Goal: Task Accomplishment & Management: Use online tool/utility

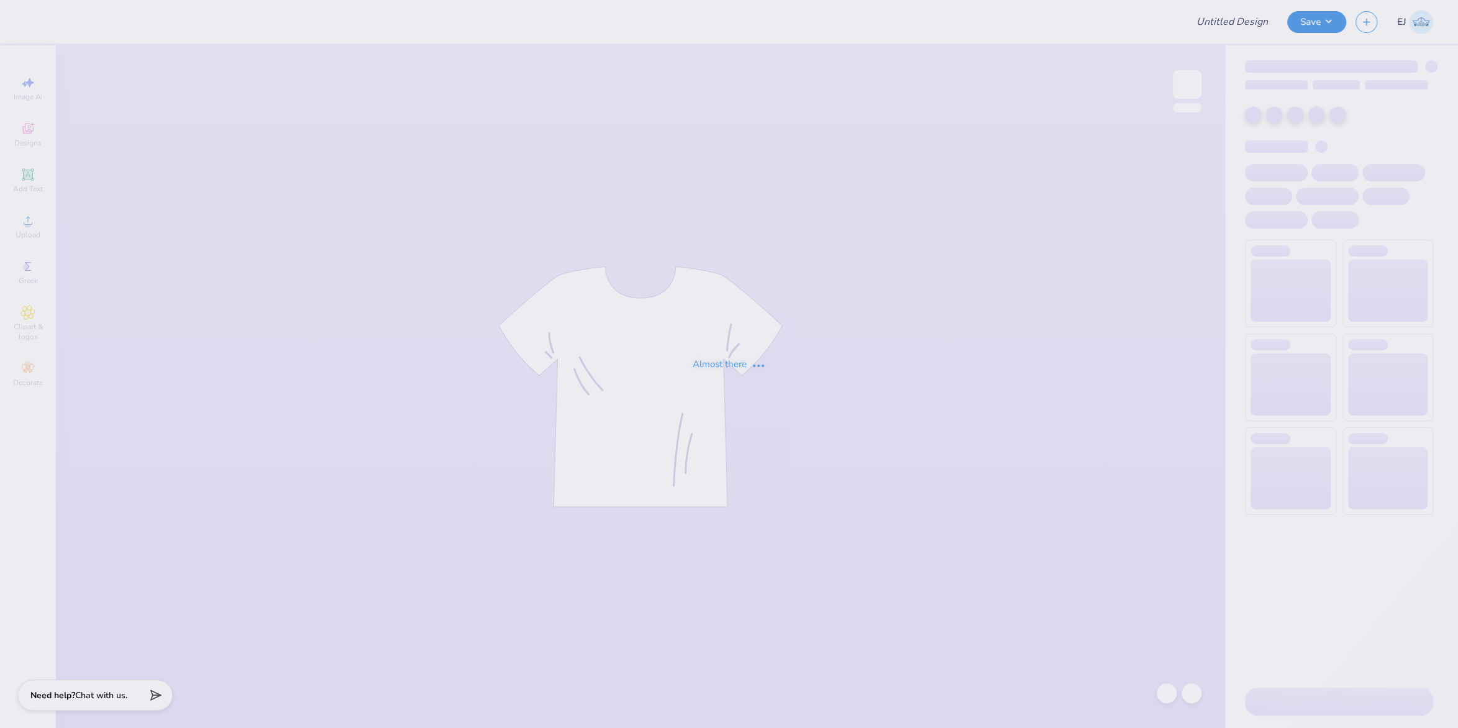
type input "surf team sample"
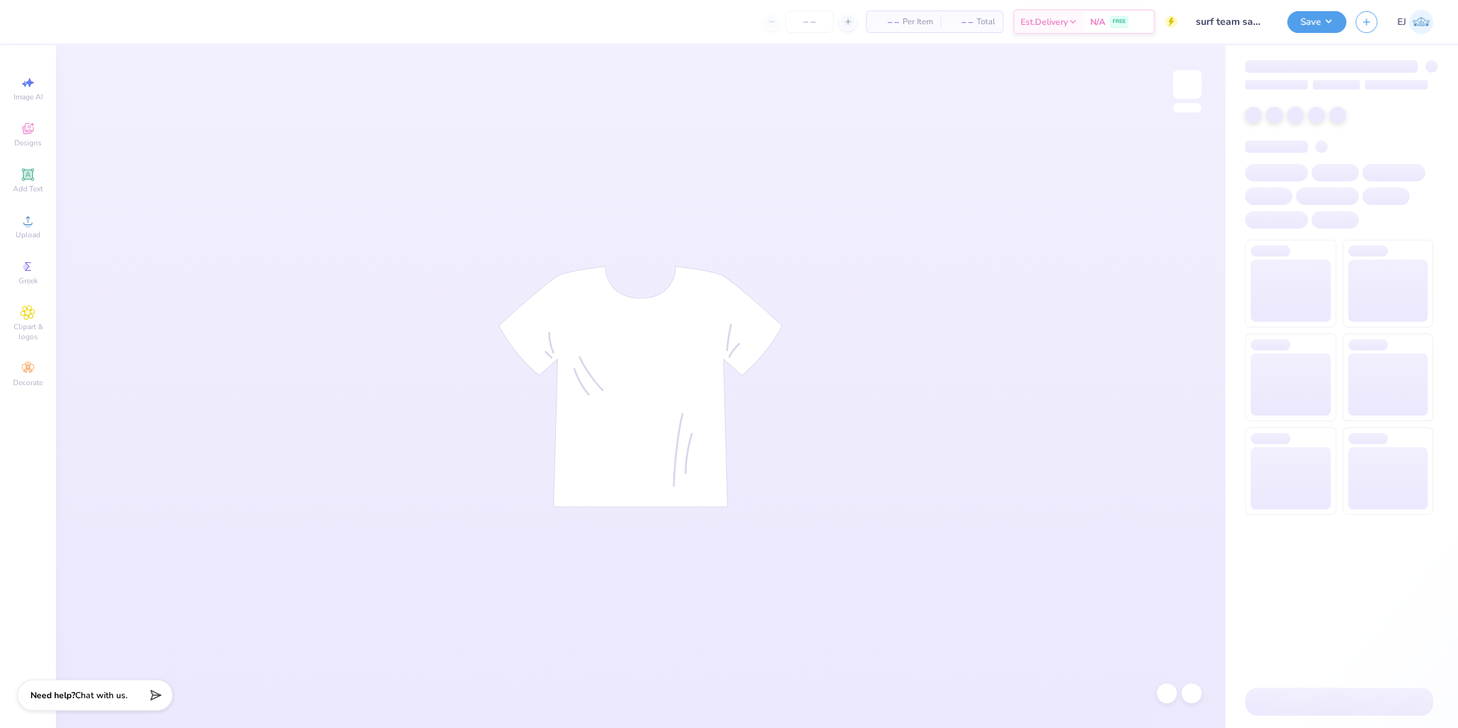
type input "surf team sample"
type input "300"
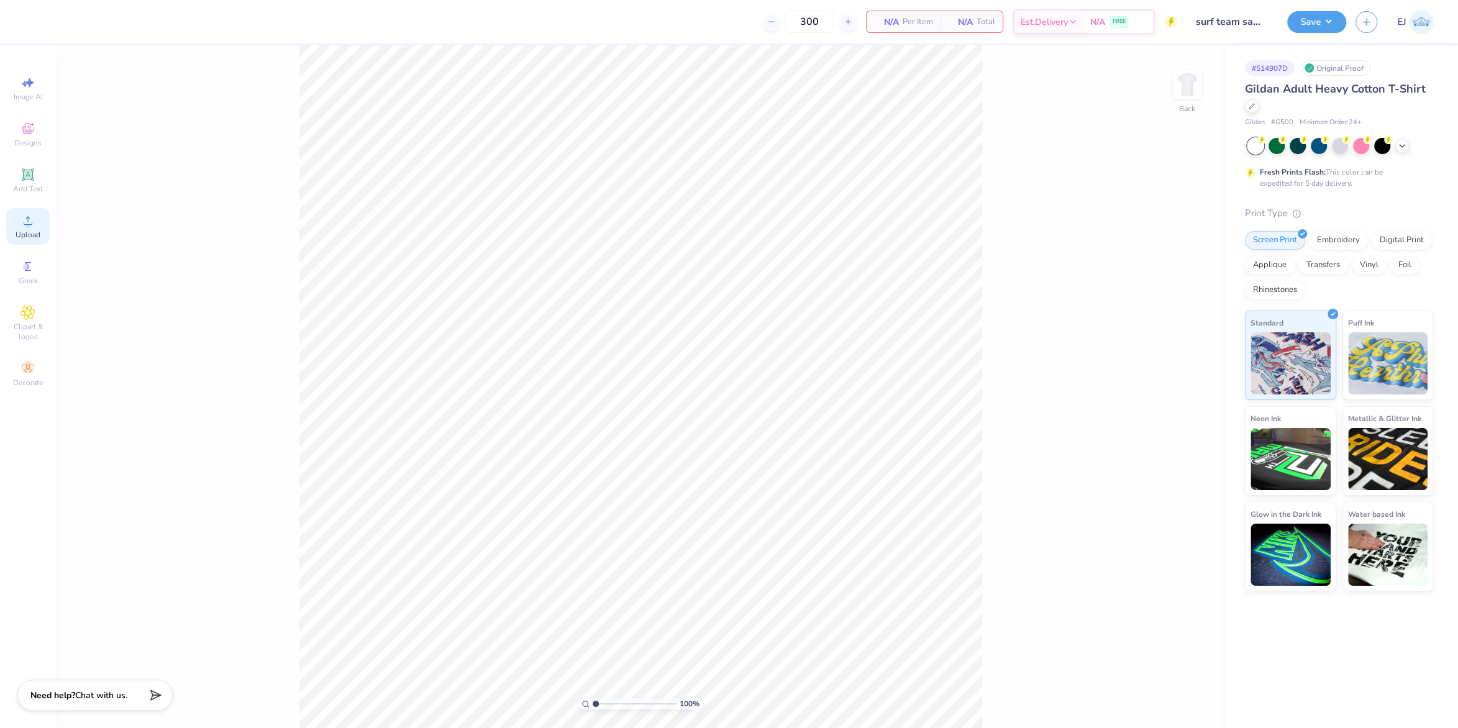
click at [37, 219] on div "Upload" at bounding box center [27, 226] width 43 height 37
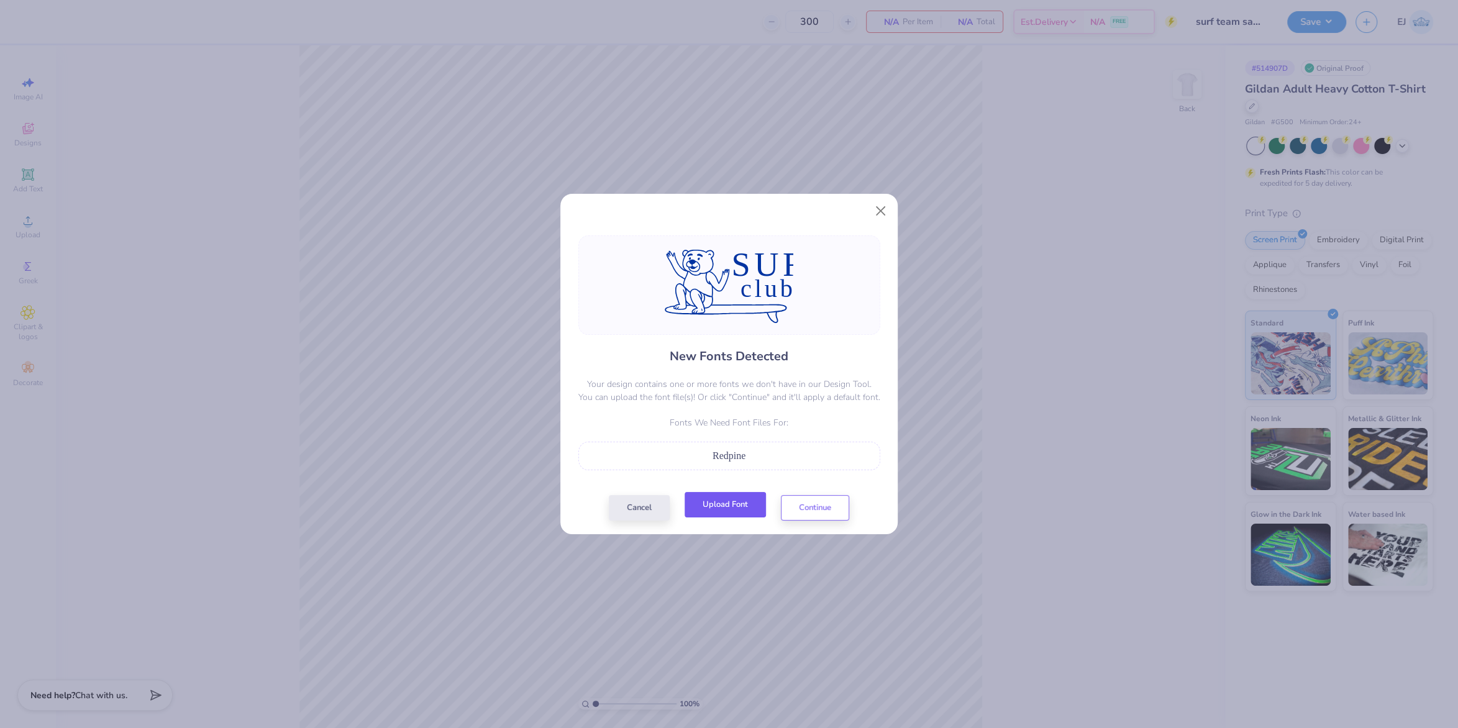
click at [737, 507] on button "Upload Font" at bounding box center [725, 504] width 81 height 25
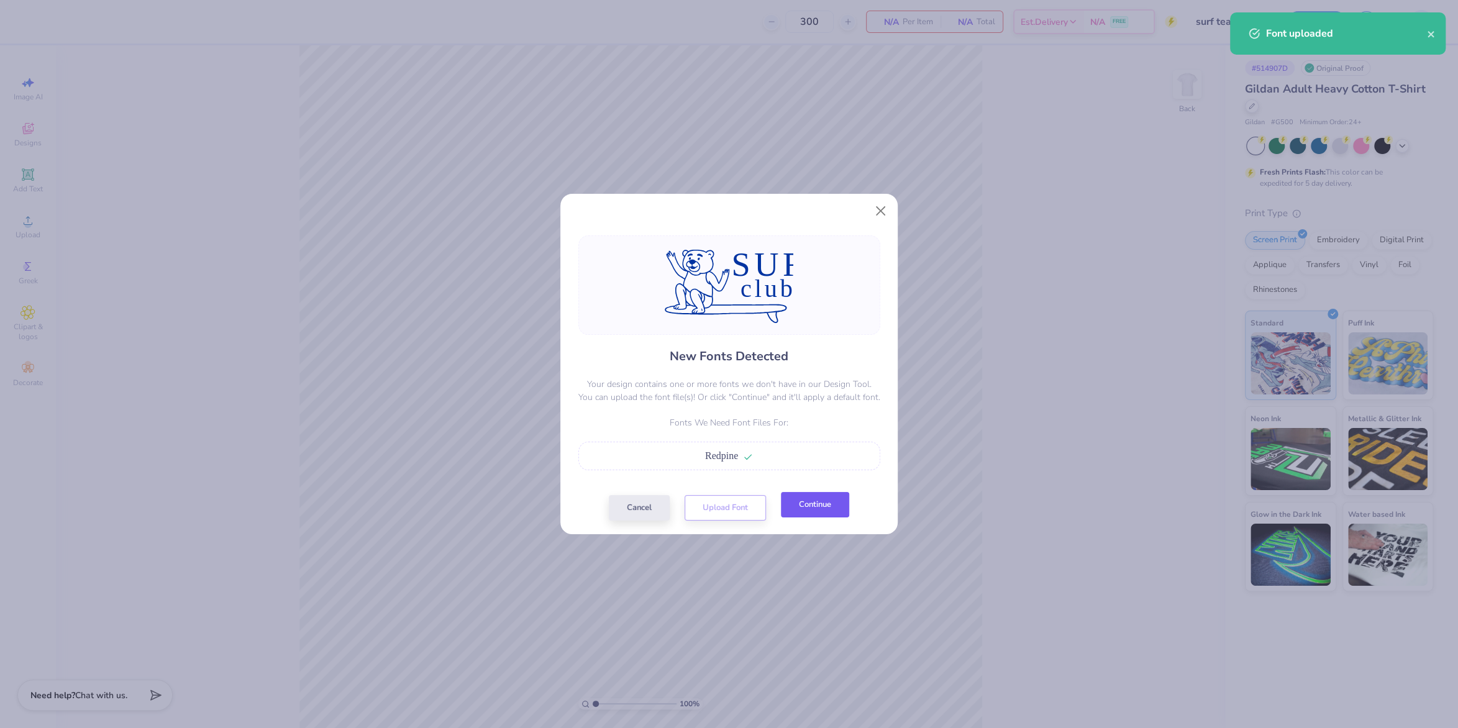
click at [812, 508] on button "Continue" at bounding box center [815, 504] width 68 height 25
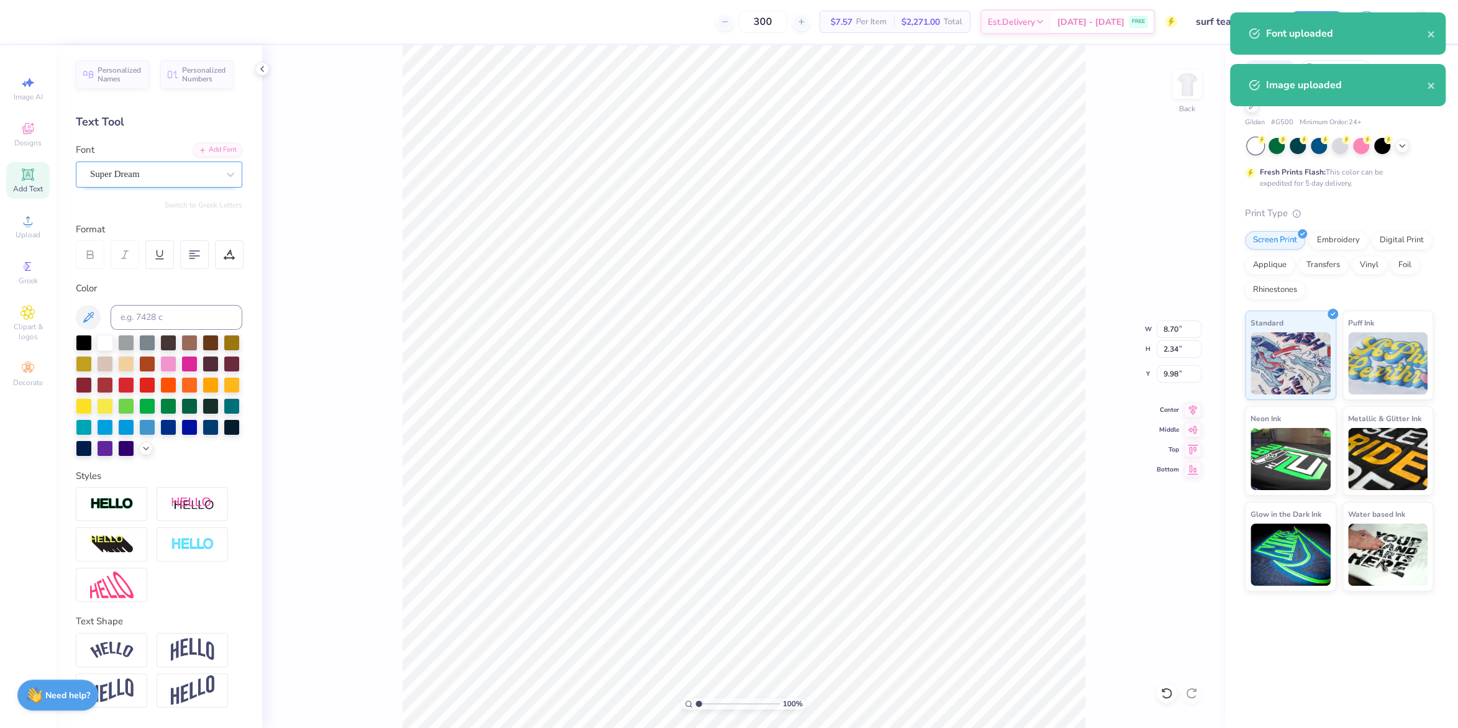
click at [106, 164] on div "Super Dream" at bounding box center [159, 175] width 166 height 26
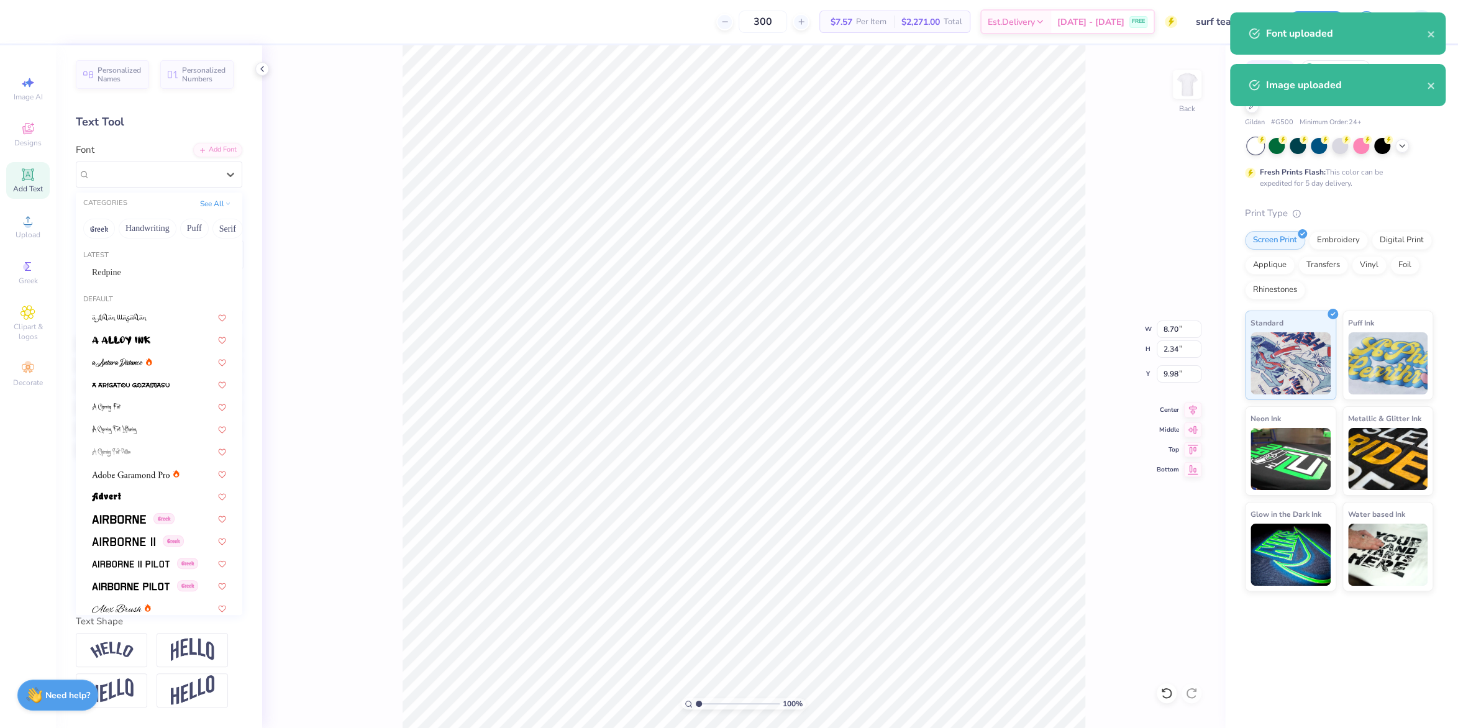
click at [156, 262] on div "Latest Redpine" at bounding box center [159, 267] width 166 height 45
click at [156, 264] on div "Redpine" at bounding box center [159, 272] width 157 height 20
type input "5.79"
type input "2.24"
type input "10.25"
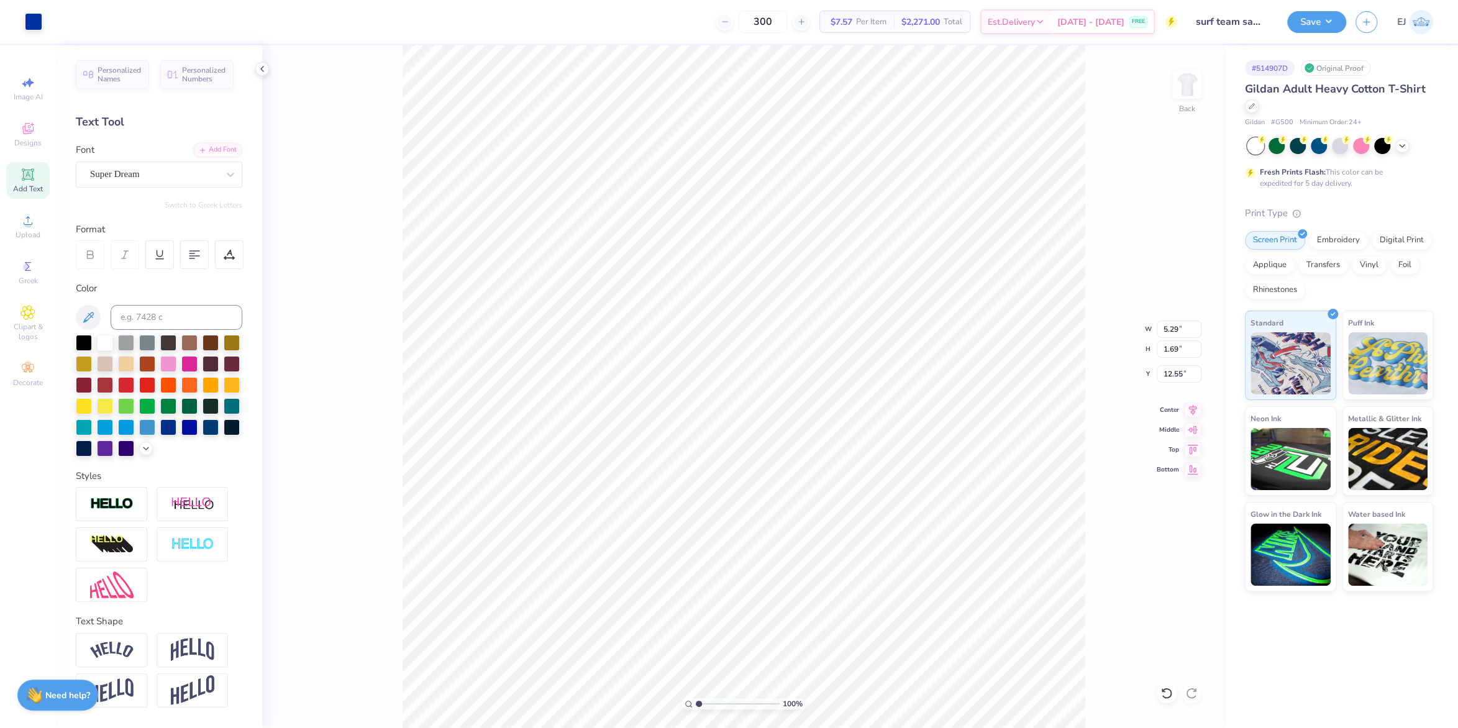
type input "12.41"
click at [143, 190] on div "Personalized Names Personalized Numbers Text Tool Add Font Font Super Dream Swi…" at bounding box center [159, 386] width 206 height 683
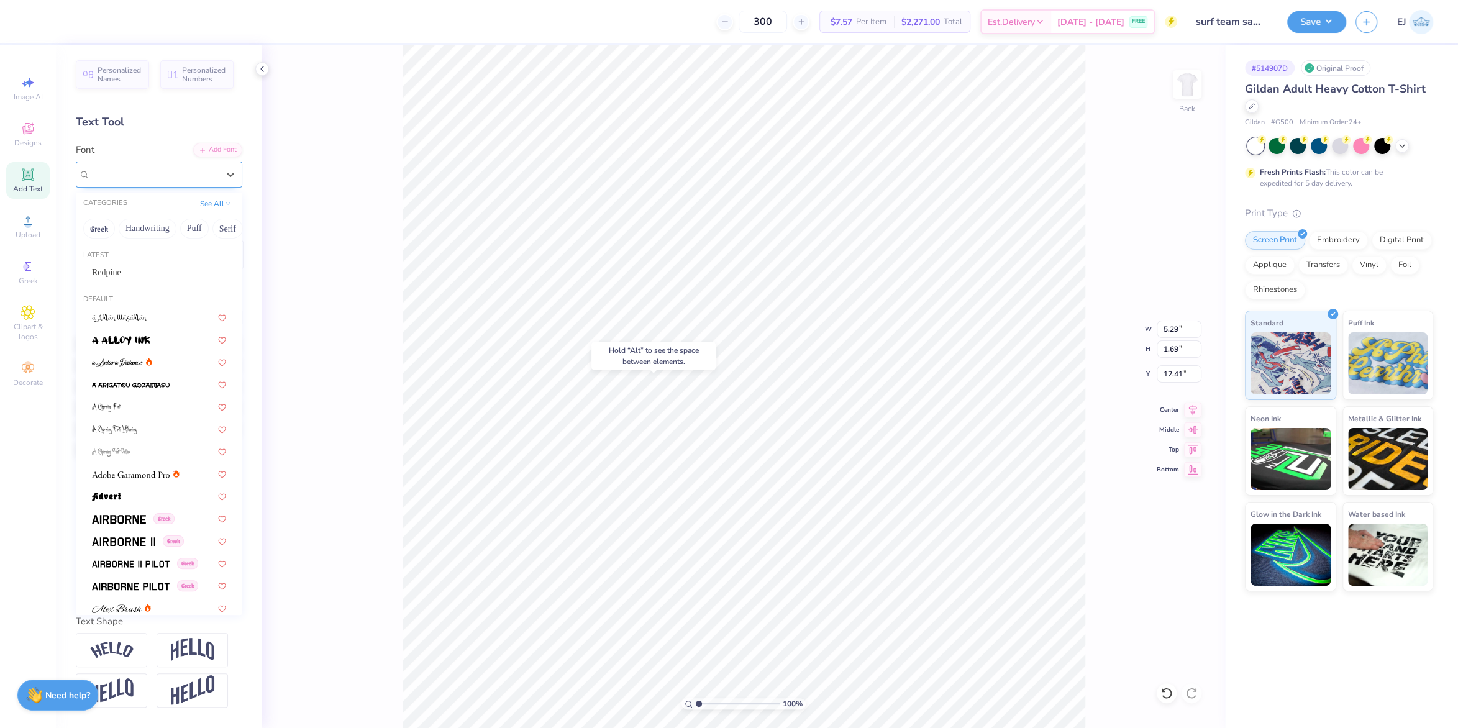
click at [149, 175] on div "Super Dream" at bounding box center [154, 174] width 130 height 19
click at [115, 276] on div "Redpine" at bounding box center [159, 272] width 134 height 13
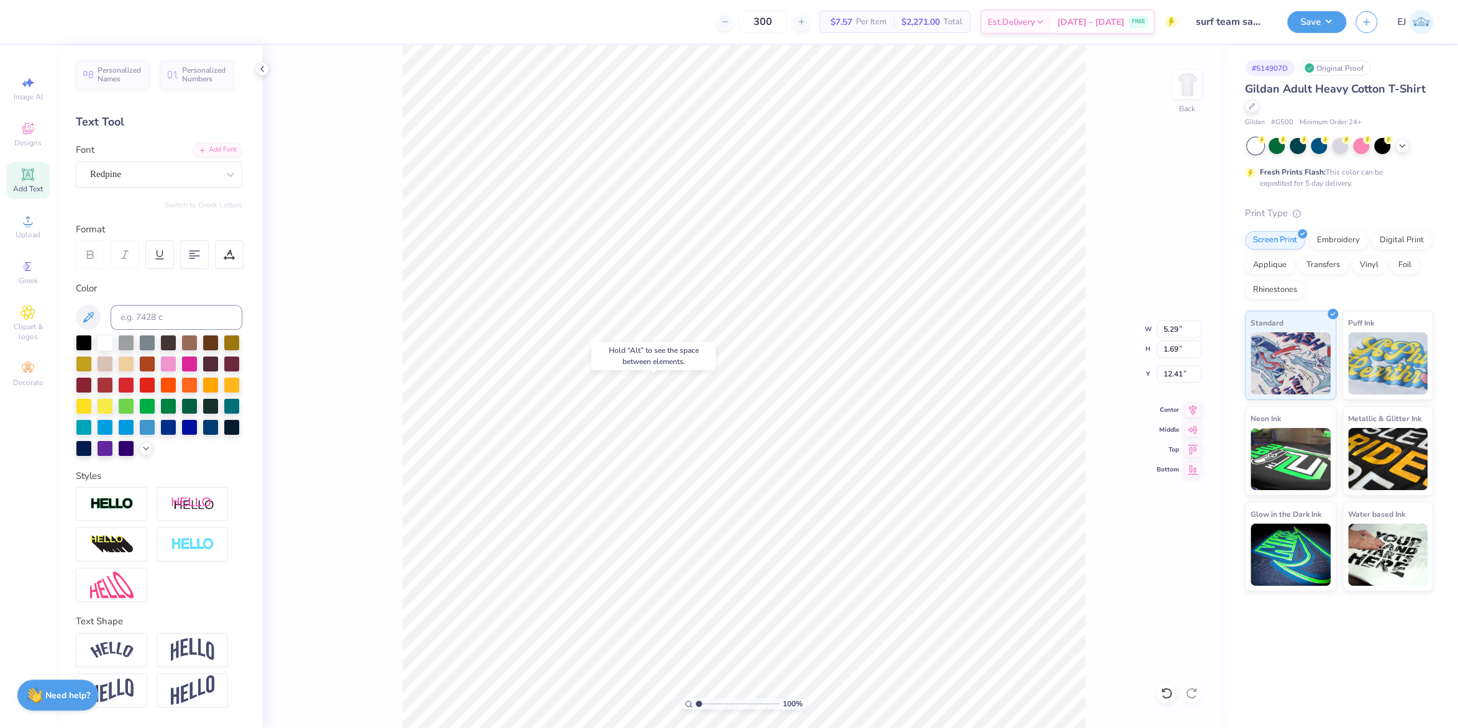
type input "4.26"
type input "1.66"
type input "12.59"
type input "10.11"
click at [240, 265] on div at bounding box center [229, 254] width 29 height 29
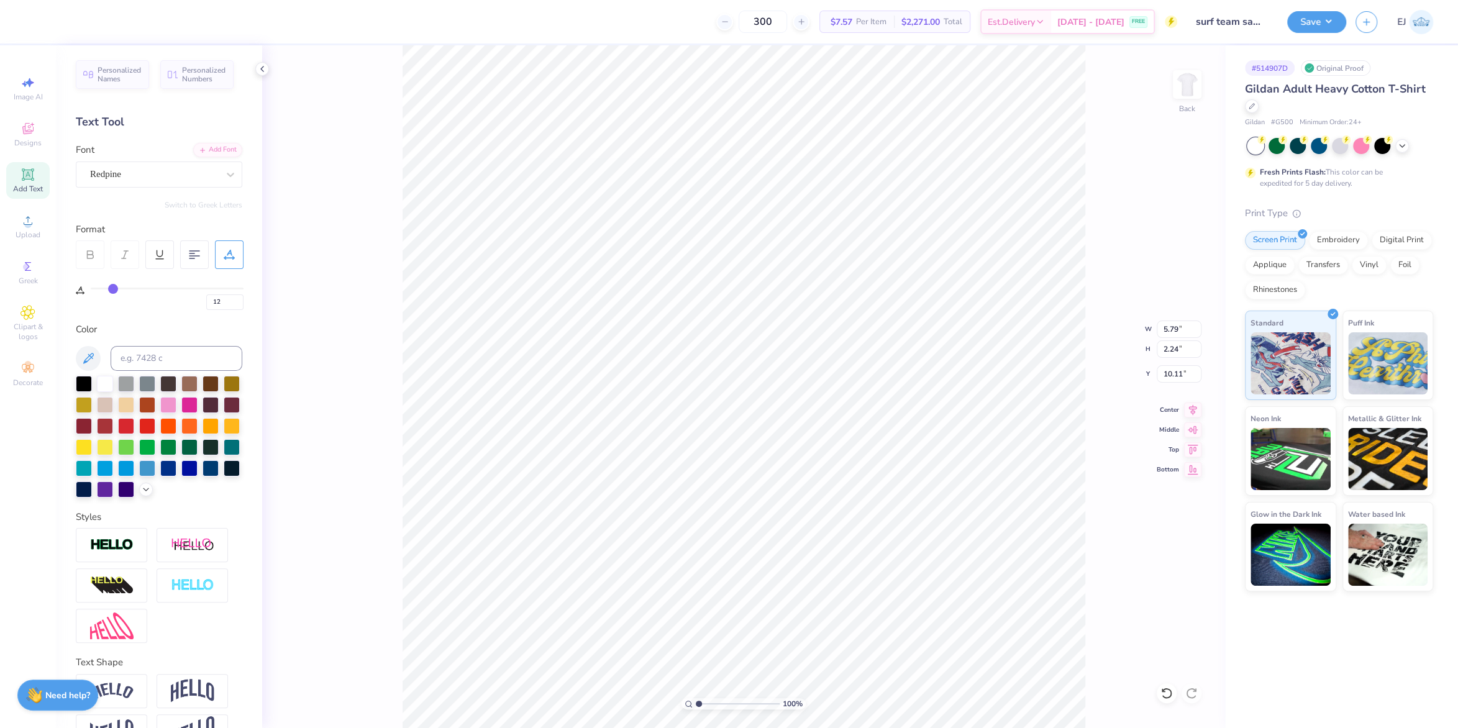
type input "13"
type input "14"
type input "15"
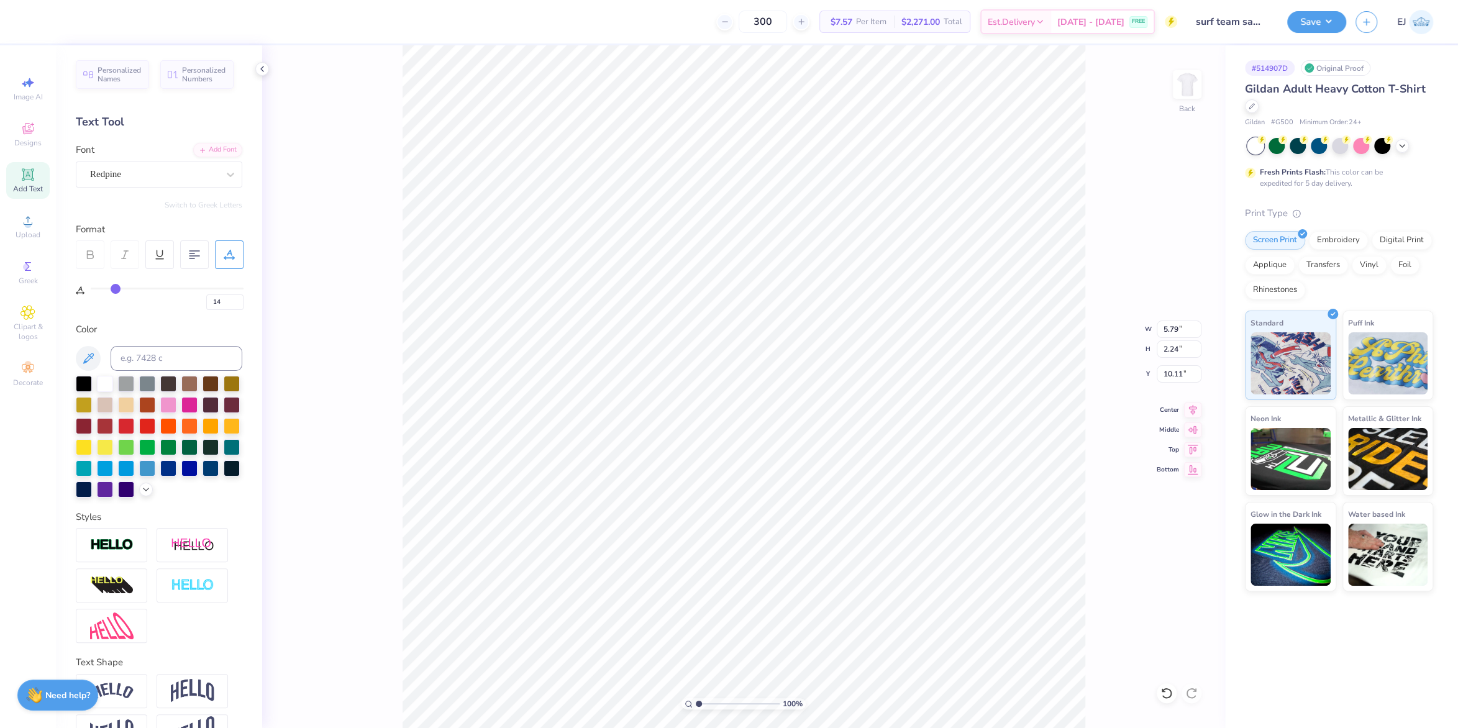
type input "15"
type input "16"
type input "17"
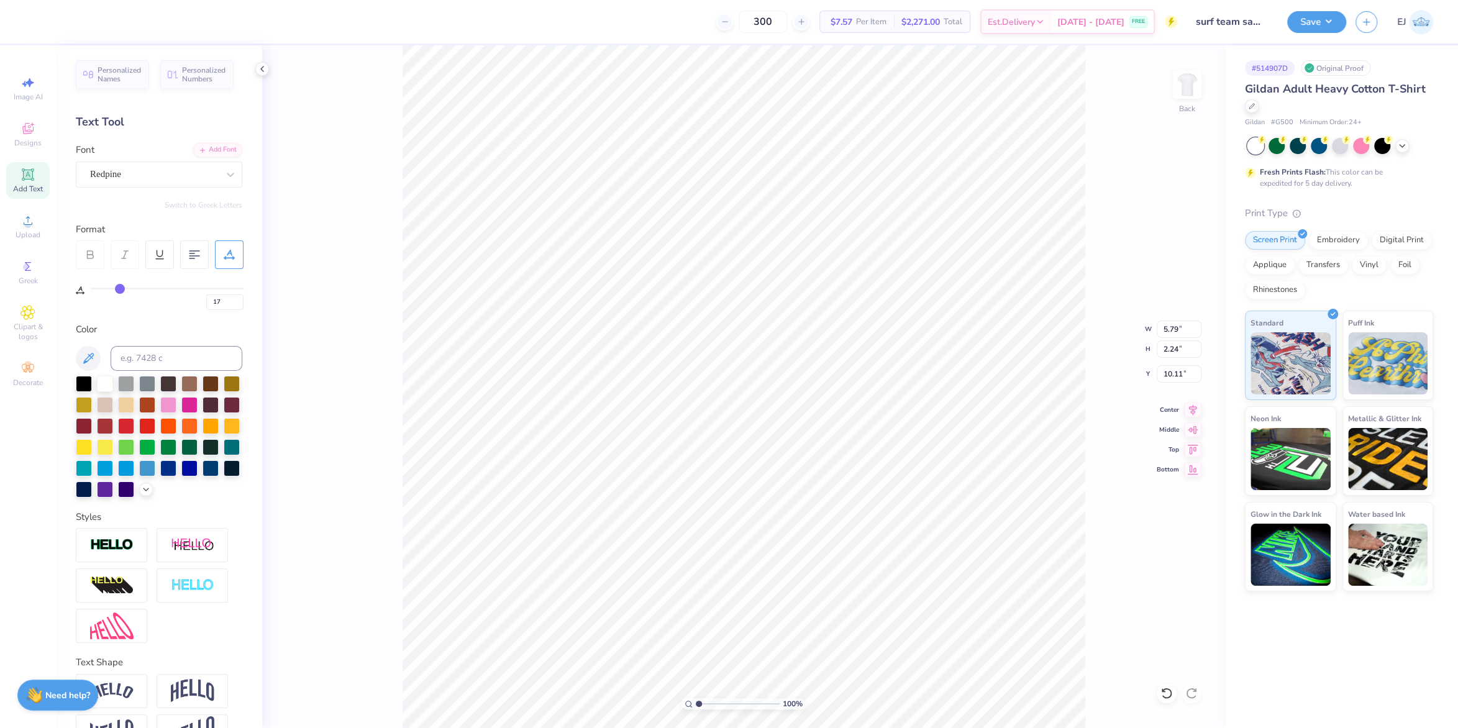
type input "18"
drag, startPoint x: 113, startPoint y: 289, endPoint x: 120, endPoint y: 287, distance: 7.1
type input "18"
click at [120, 288] on input "range" at bounding box center [167, 289] width 153 height 2
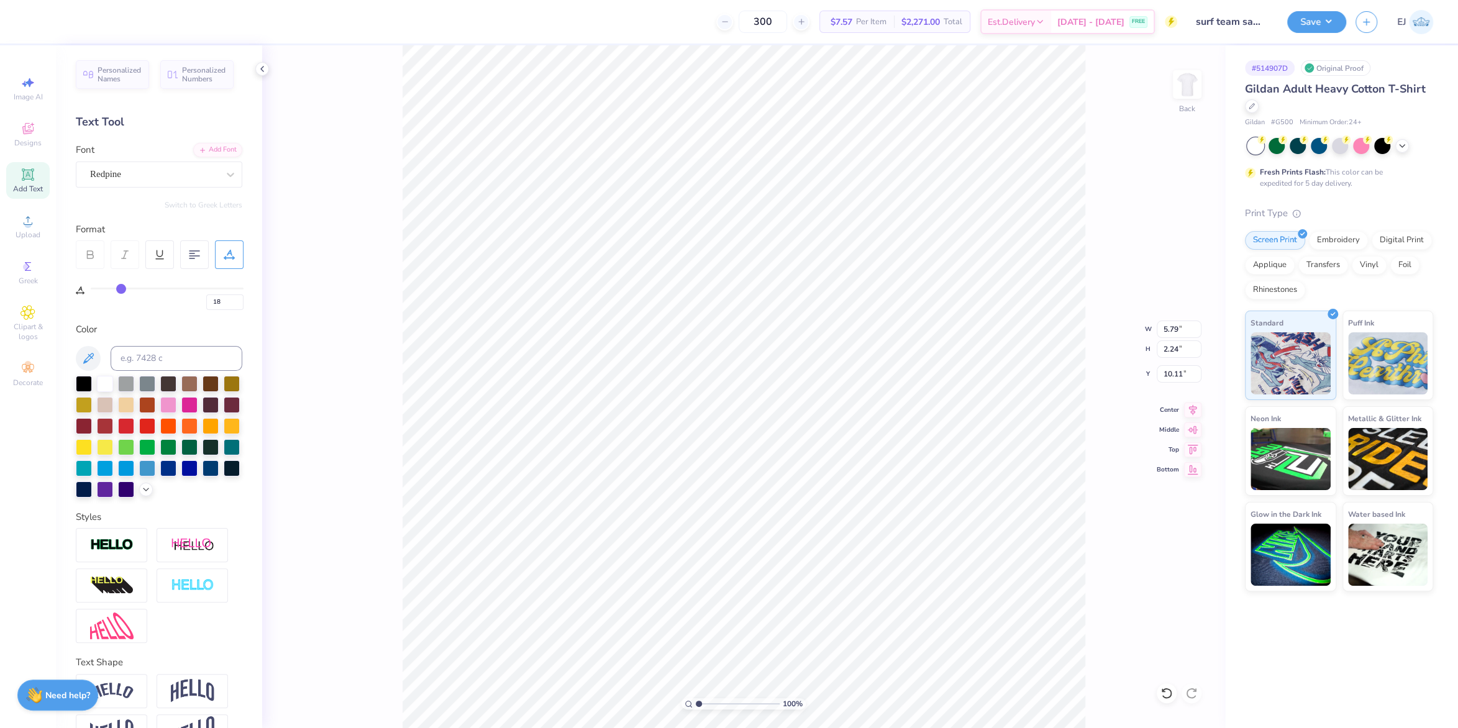
type input "6.36"
type input "12"
click at [114, 289] on div "12" at bounding box center [167, 299] width 153 height 22
type input "13"
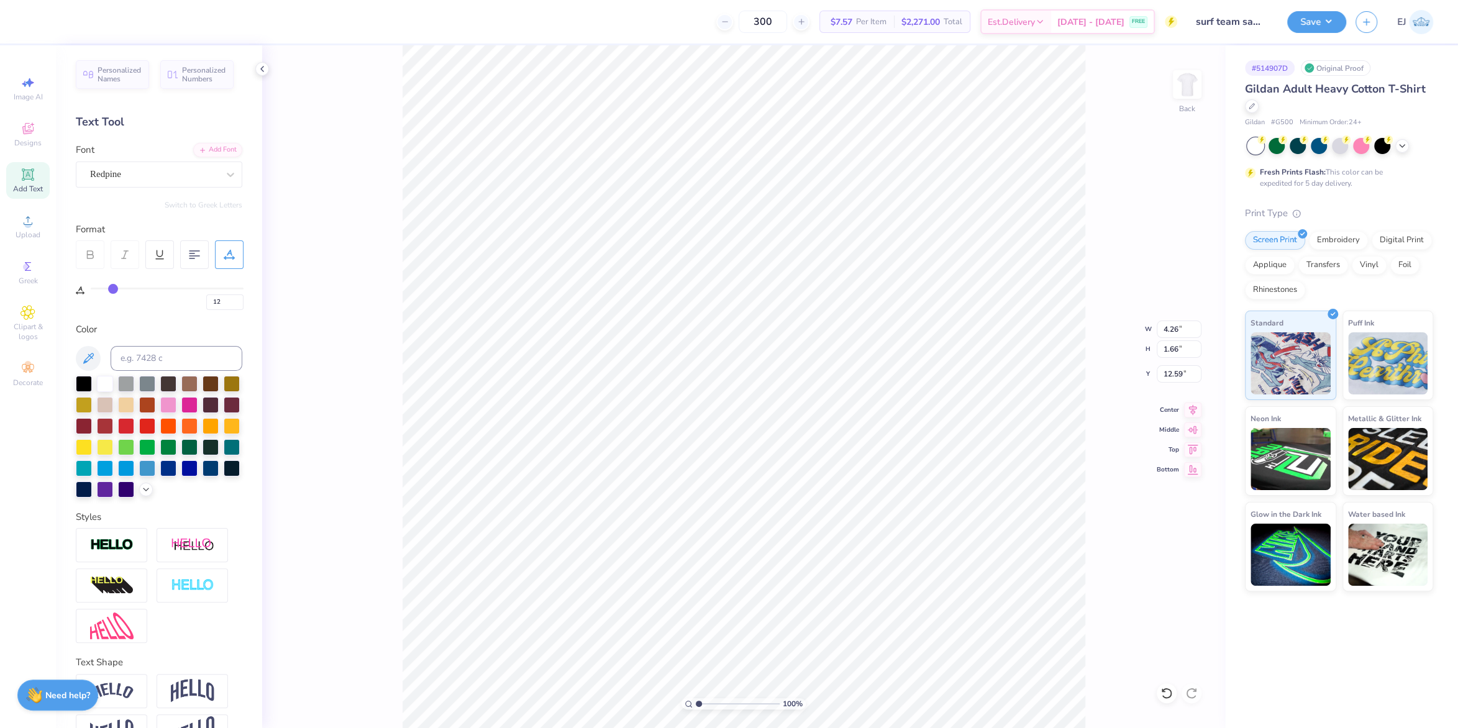
type input "13"
type input "14"
type input "15"
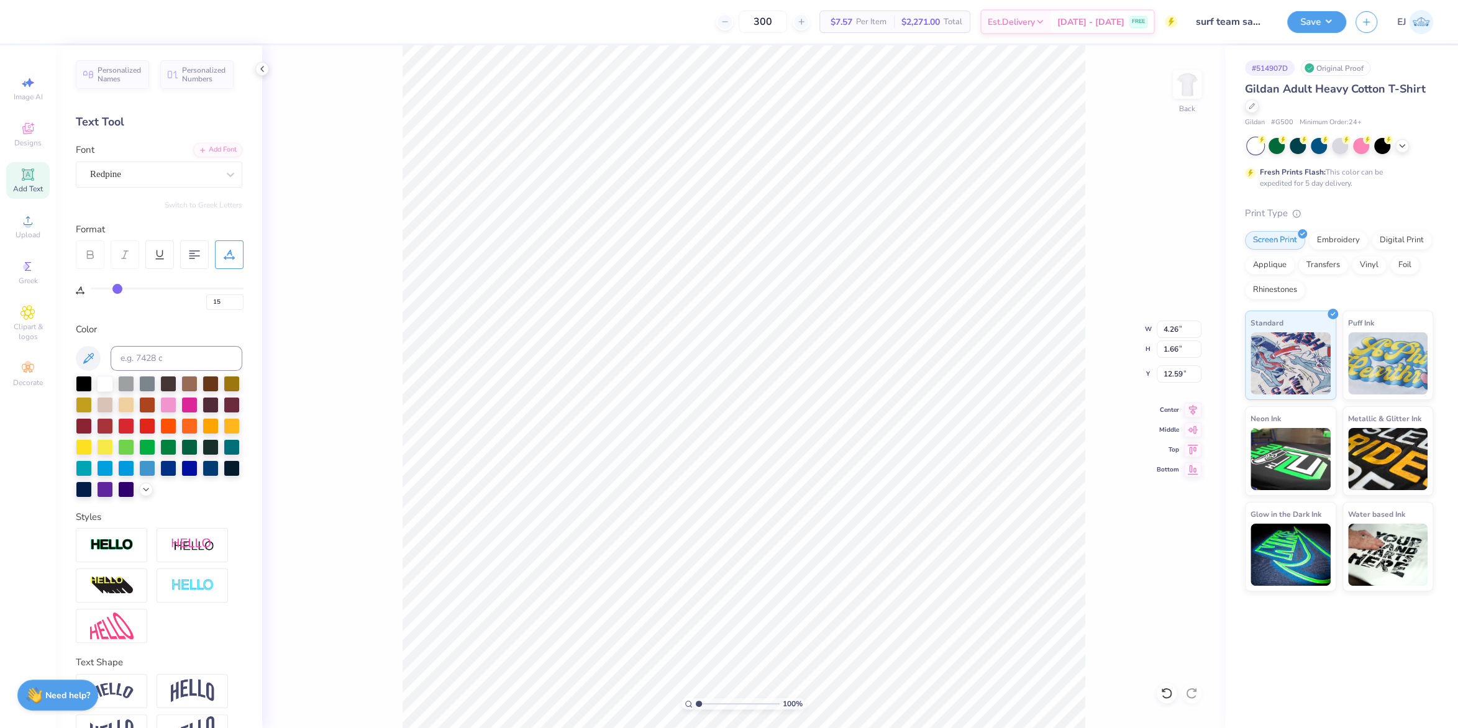
type input "16"
type input "17"
drag, startPoint x: 112, startPoint y: 286, endPoint x: 119, endPoint y: 288, distance: 7.1
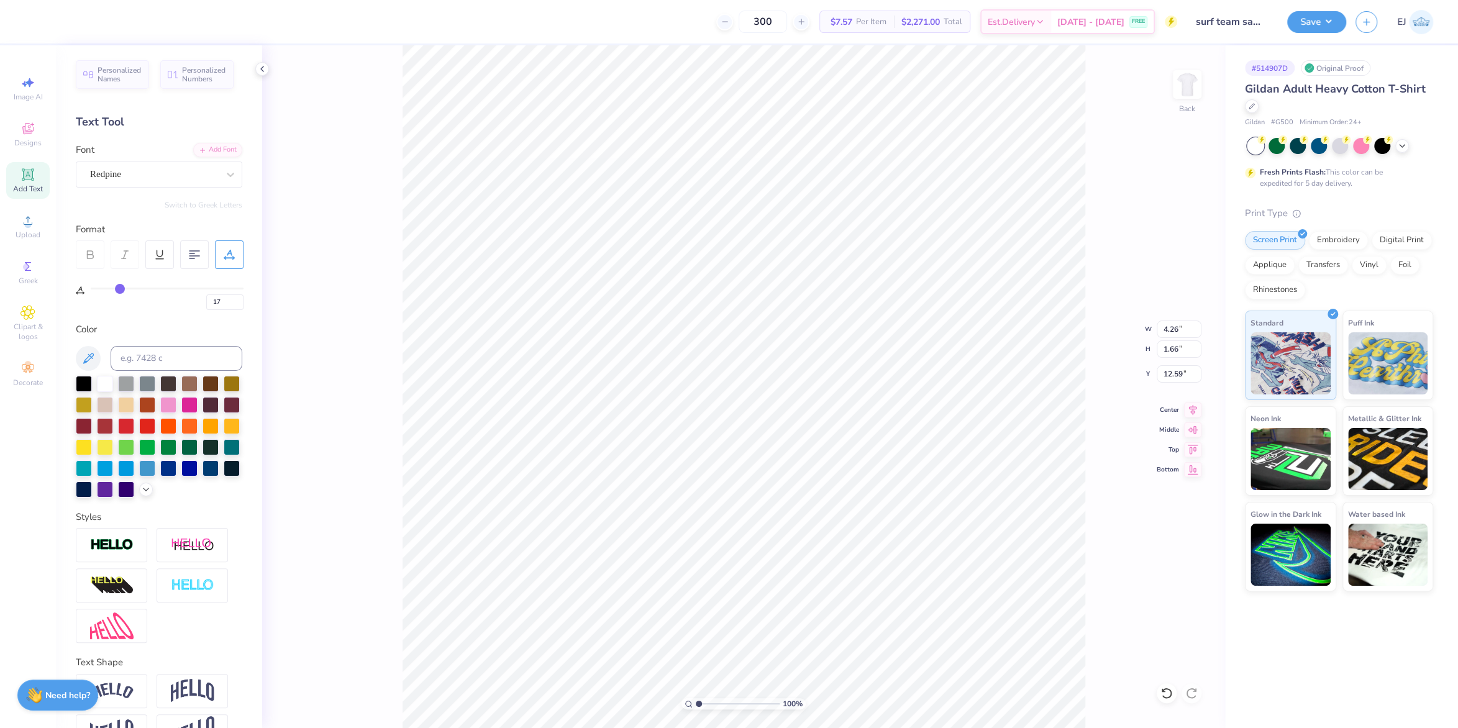
type input "17"
click at [119, 288] on input "range" at bounding box center [167, 289] width 153 height 2
type input "6.36"
type input "4.14"
type input "10.11"
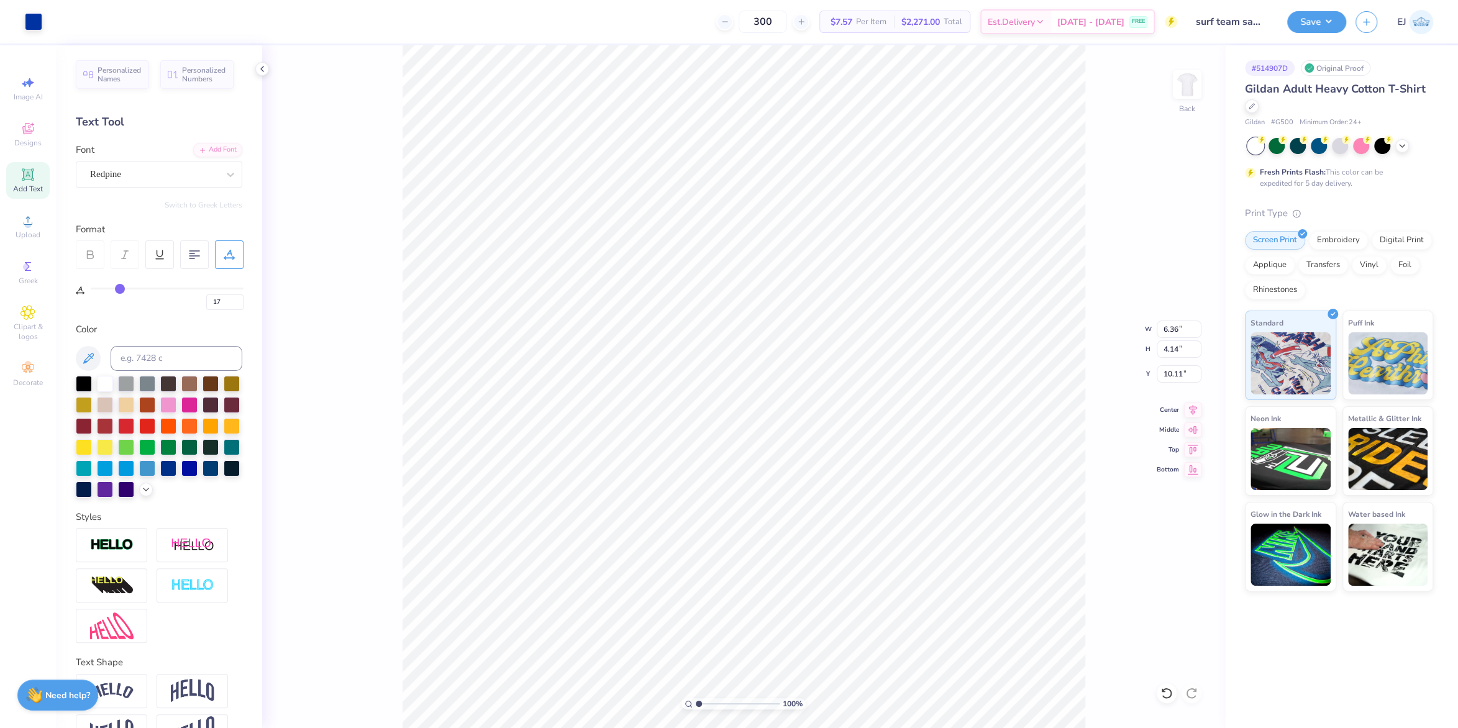
type input "6.69"
type input "4.36"
type input "9.60"
type input "3.00"
click at [1185, 334] on input "12.95" at bounding box center [1179, 329] width 45 height 17
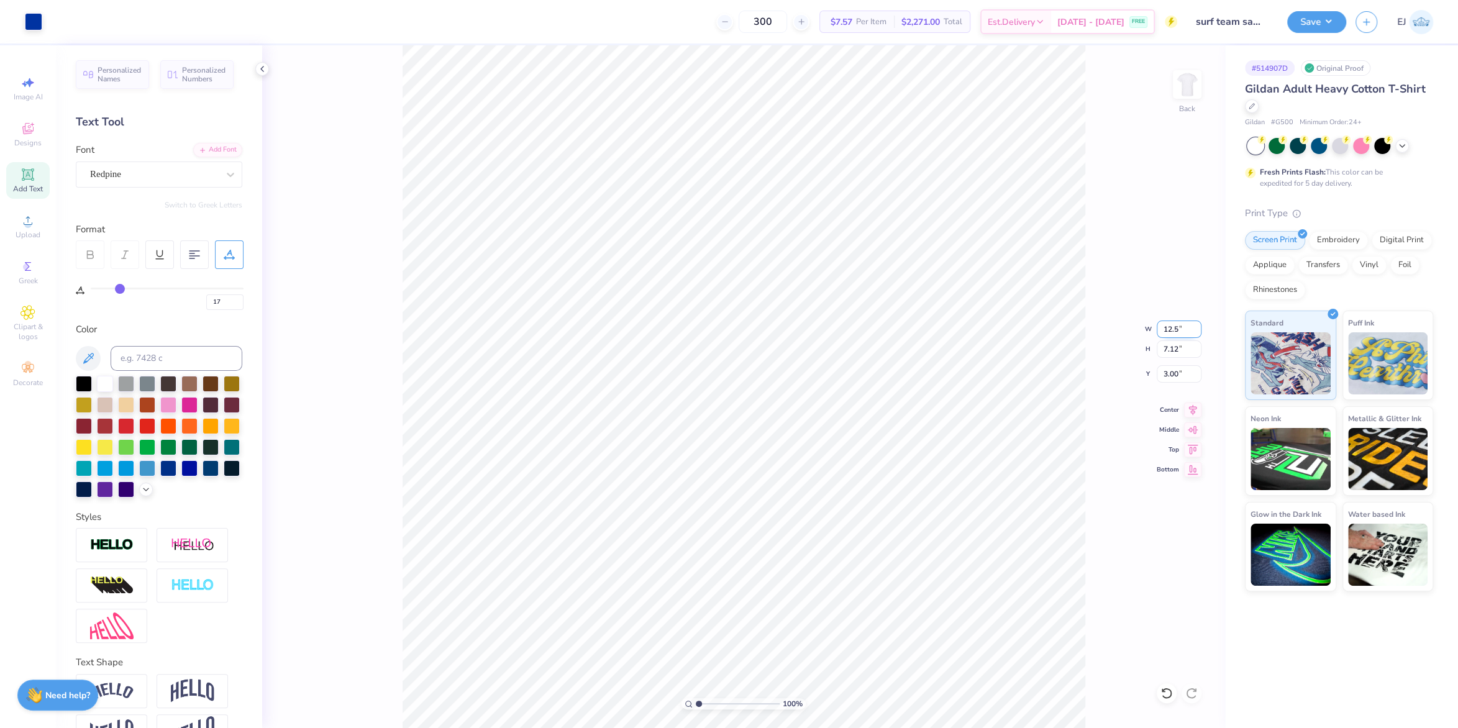
type input "12.50"
type input "6.87"
type input "3.00"
click at [1343, 19] on button "Save" at bounding box center [1316, 20] width 59 height 22
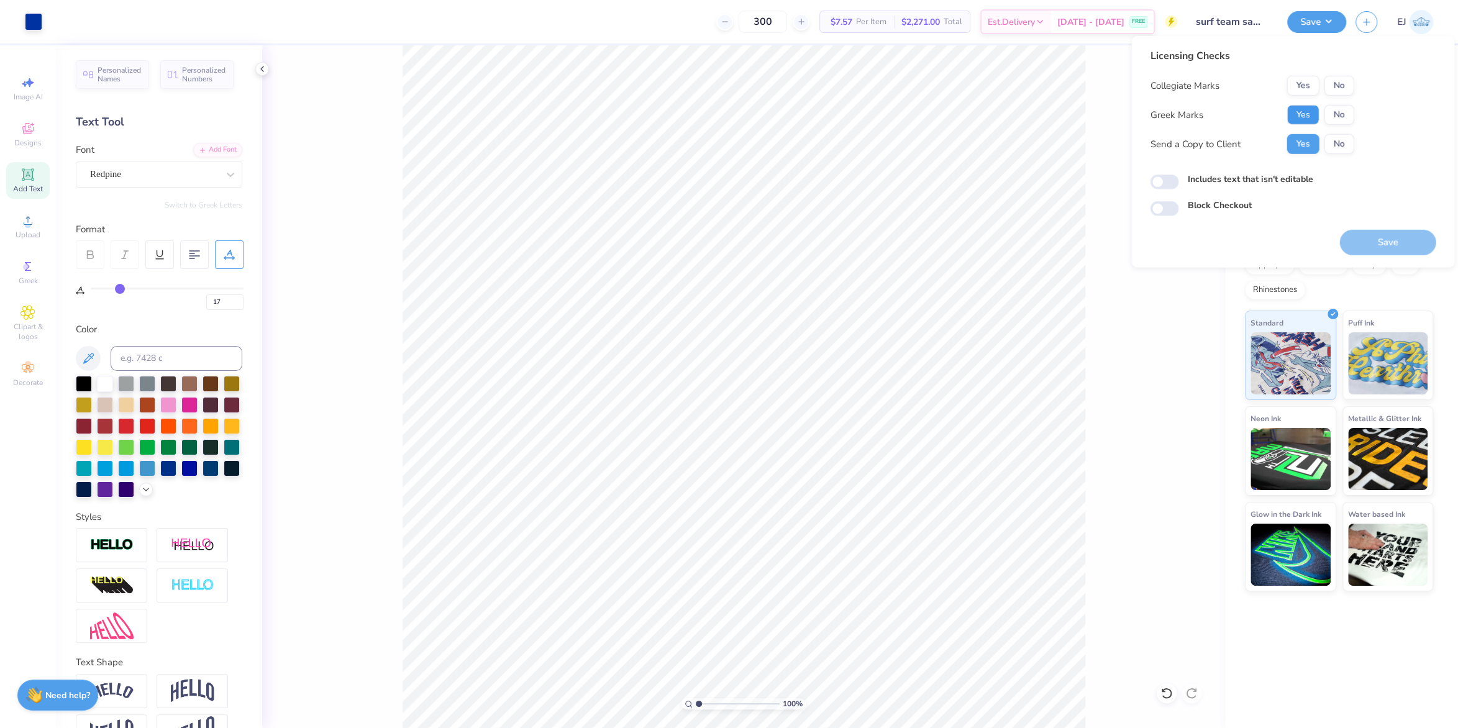
click at [1302, 106] on button "Yes" at bounding box center [1302, 115] width 32 height 20
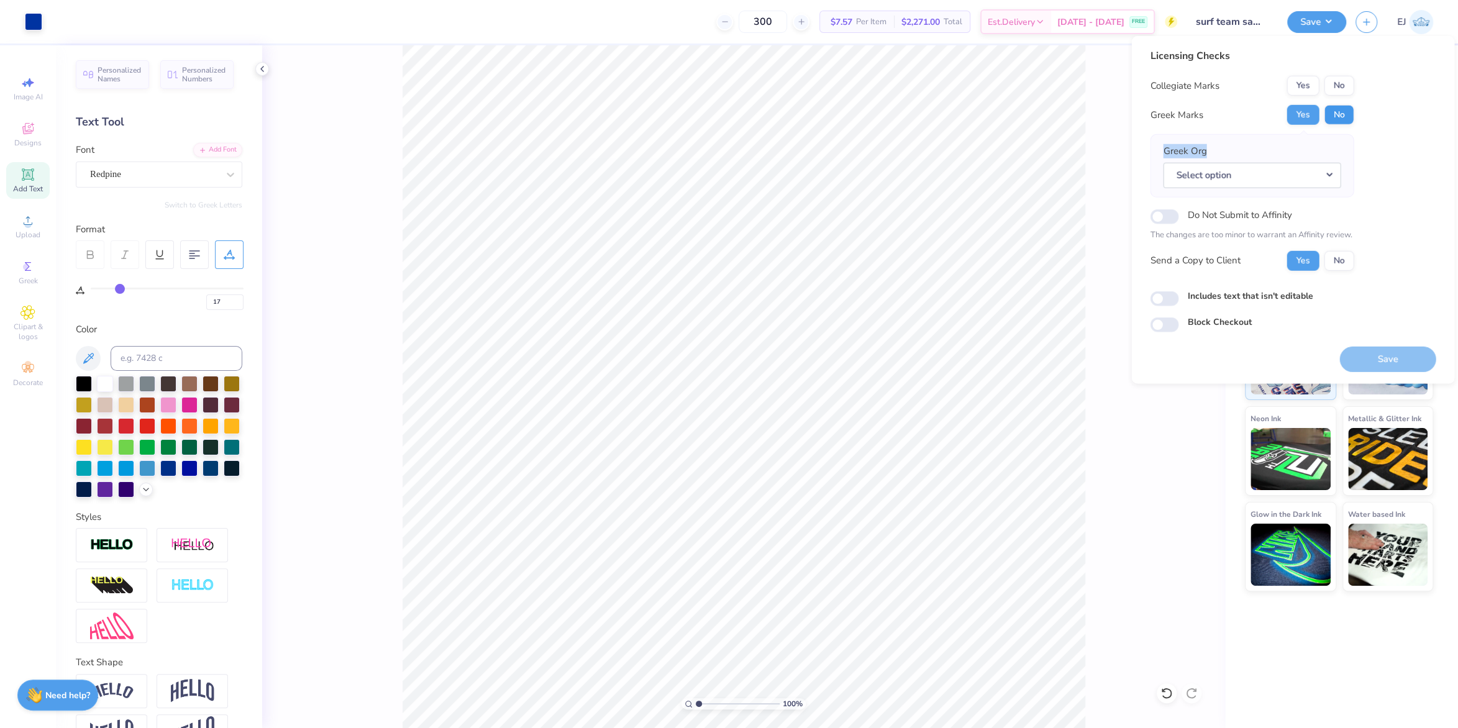
drag, startPoint x: 1355, startPoint y: 106, endPoint x: 1344, endPoint y: 106, distance: 11.8
click at [1350, 107] on div "Licensing Checks Collegiate Marks Yes No Greek Marks Yes No Greek Org Select op…" at bounding box center [1293, 190] width 286 height 284
click at [1343, 106] on button "No" at bounding box center [1339, 115] width 30 height 20
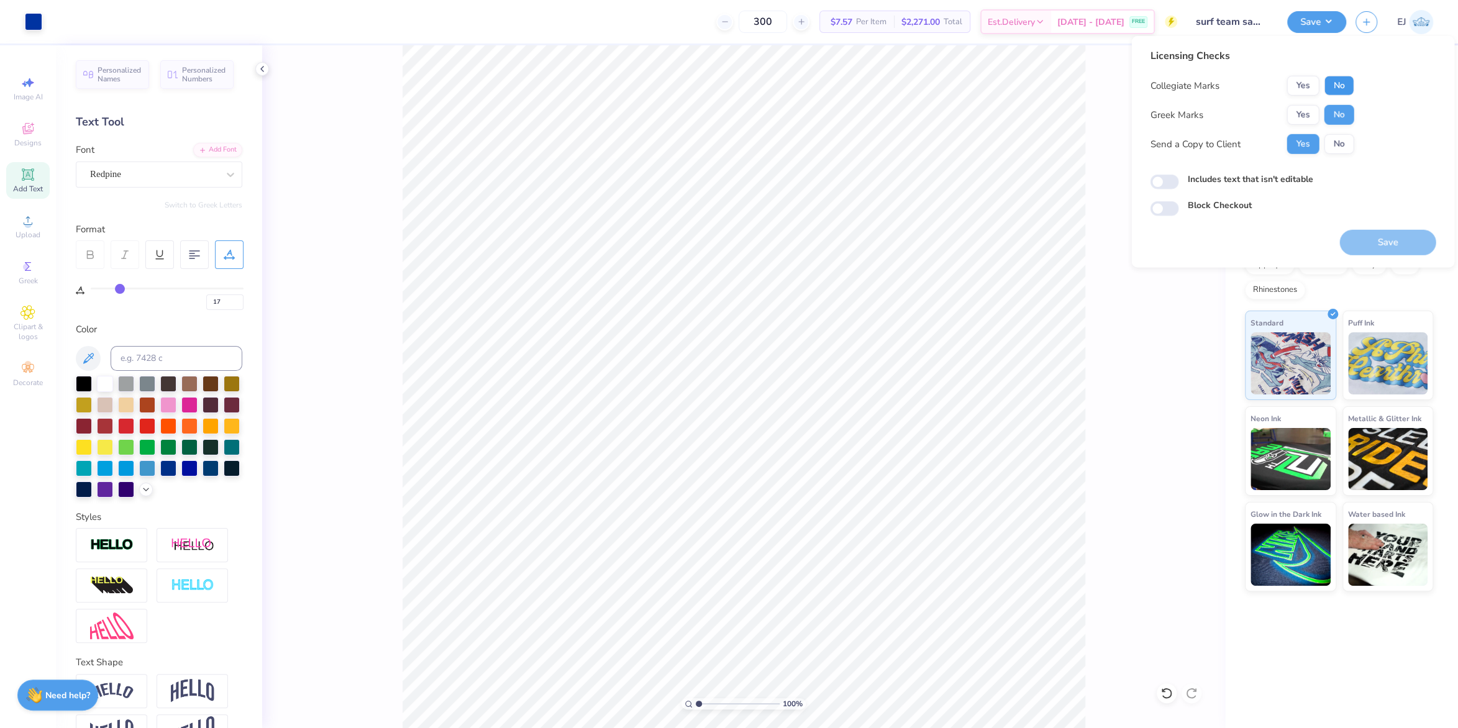
click at [1339, 88] on button "No" at bounding box center [1339, 86] width 30 height 20
click at [1380, 245] on button "Save" at bounding box center [1387, 242] width 96 height 25
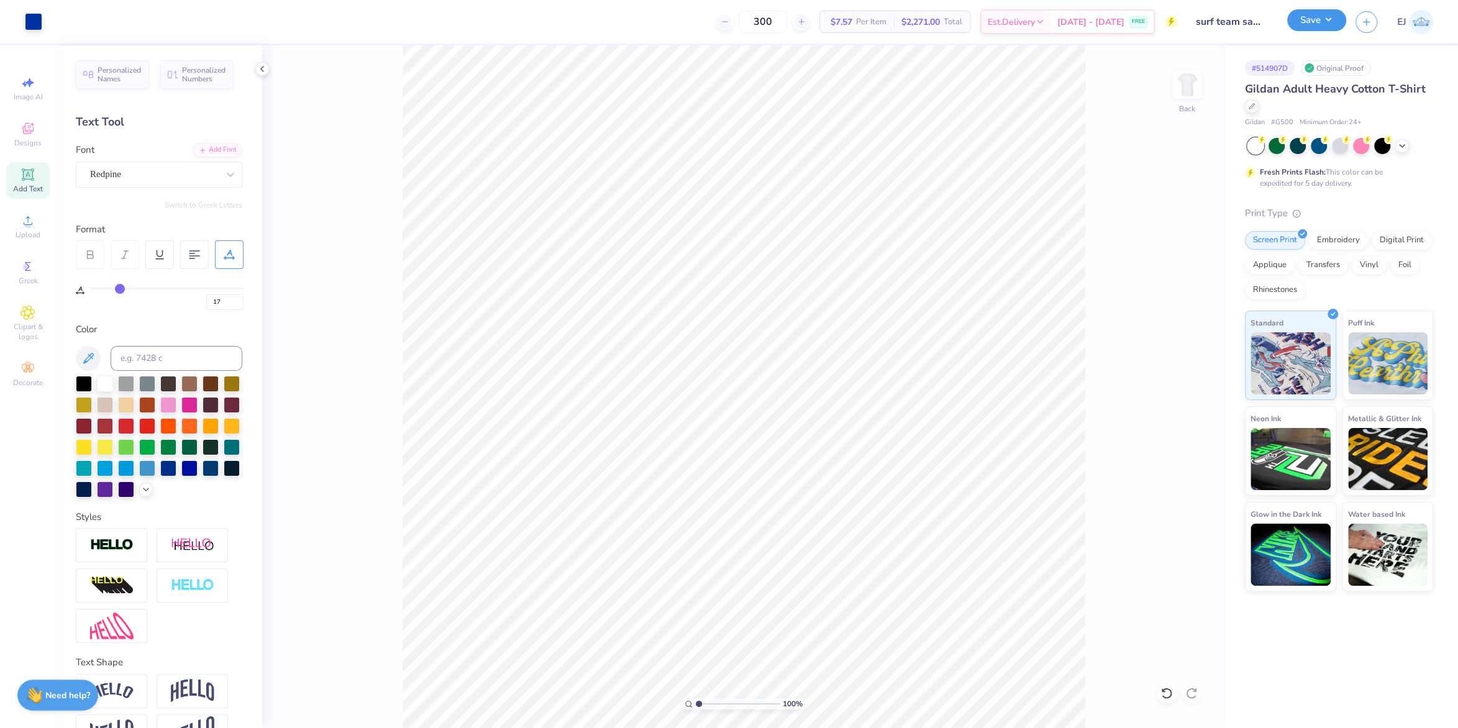
click at [1310, 20] on button "Save" at bounding box center [1316, 20] width 59 height 22
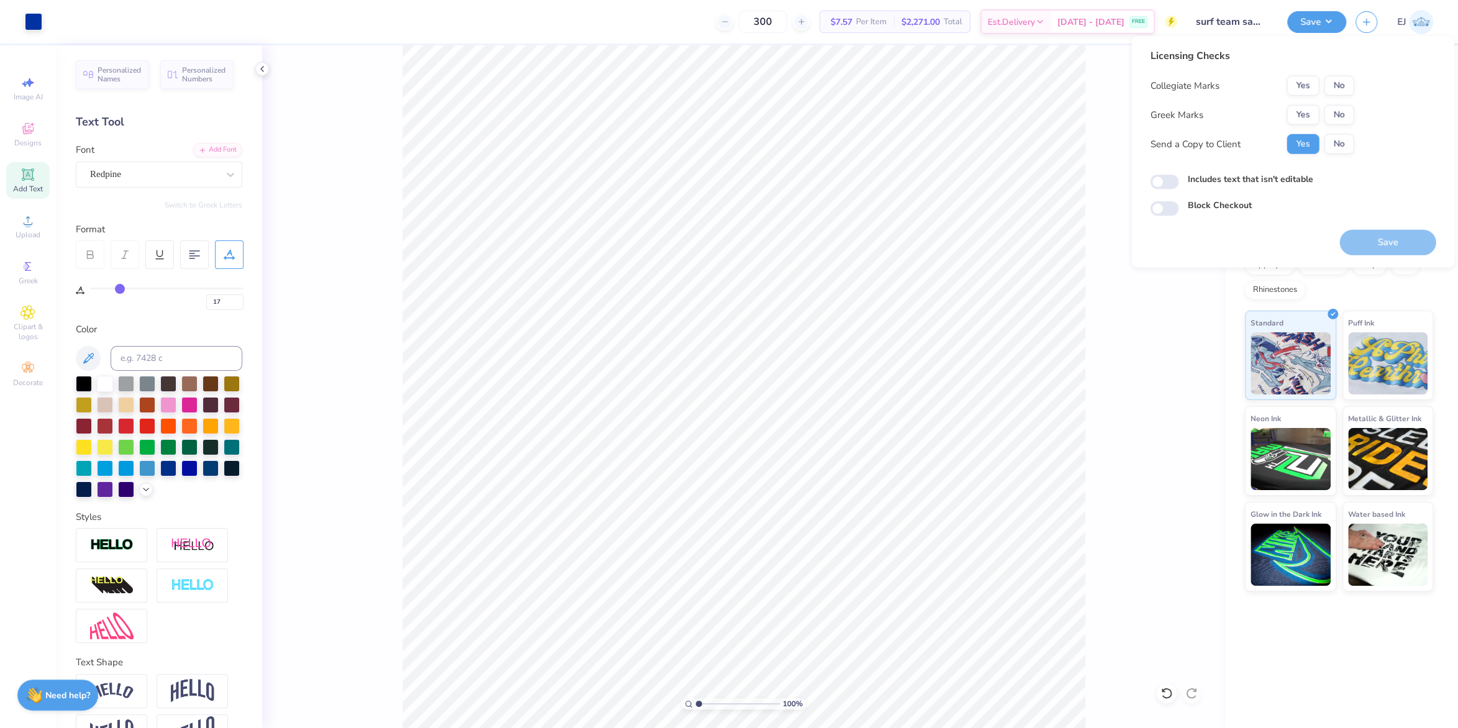
click at [1343, 102] on div "Collegiate Marks Yes No Greek Marks Yes No Send a Copy to Client Yes No" at bounding box center [1252, 115] width 204 height 78
click at [1343, 107] on button "No" at bounding box center [1339, 115] width 30 height 20
click at [1349, 86] on button "No" at bounding box center [1339, 86] width 30 height 20
click at [1379, 248] on button "Save" at bounding box center [1387, 242] width 96 height 25
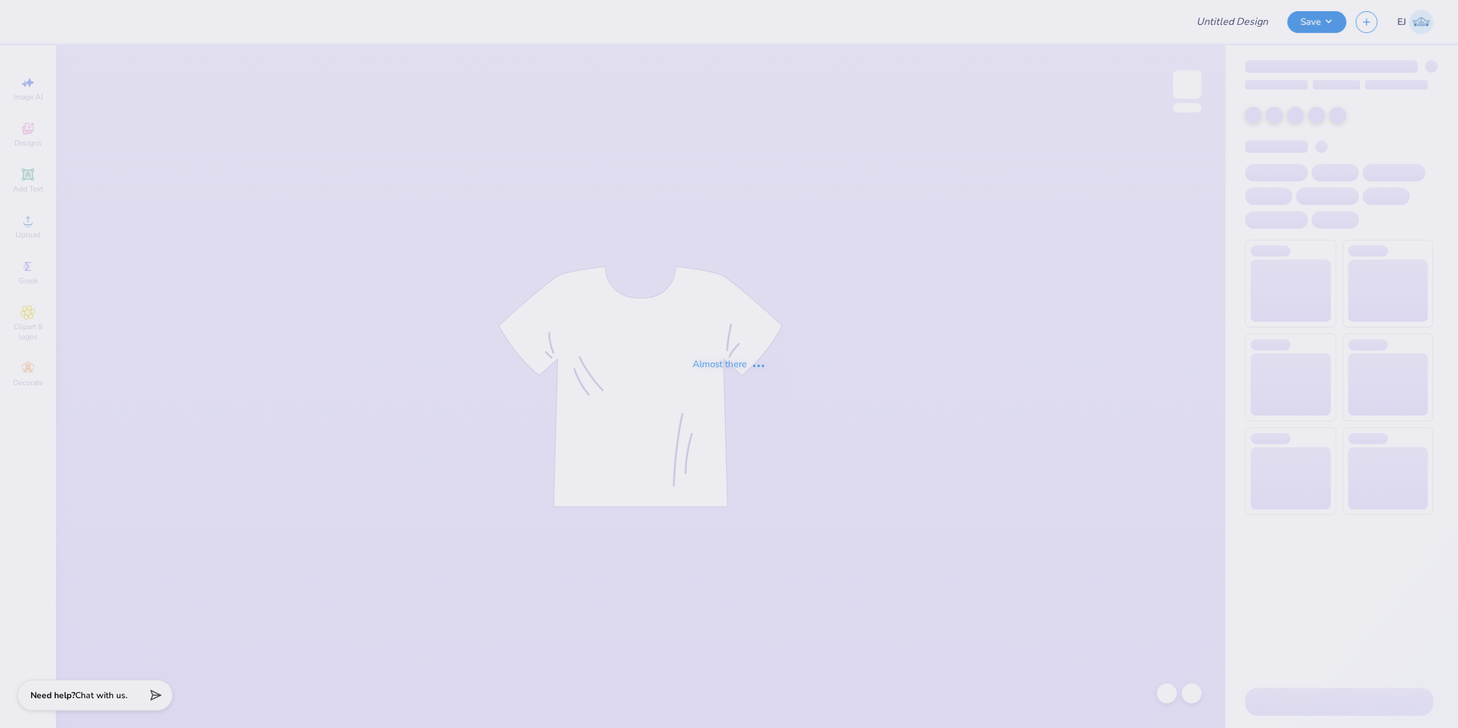
type input "EPC HAT"
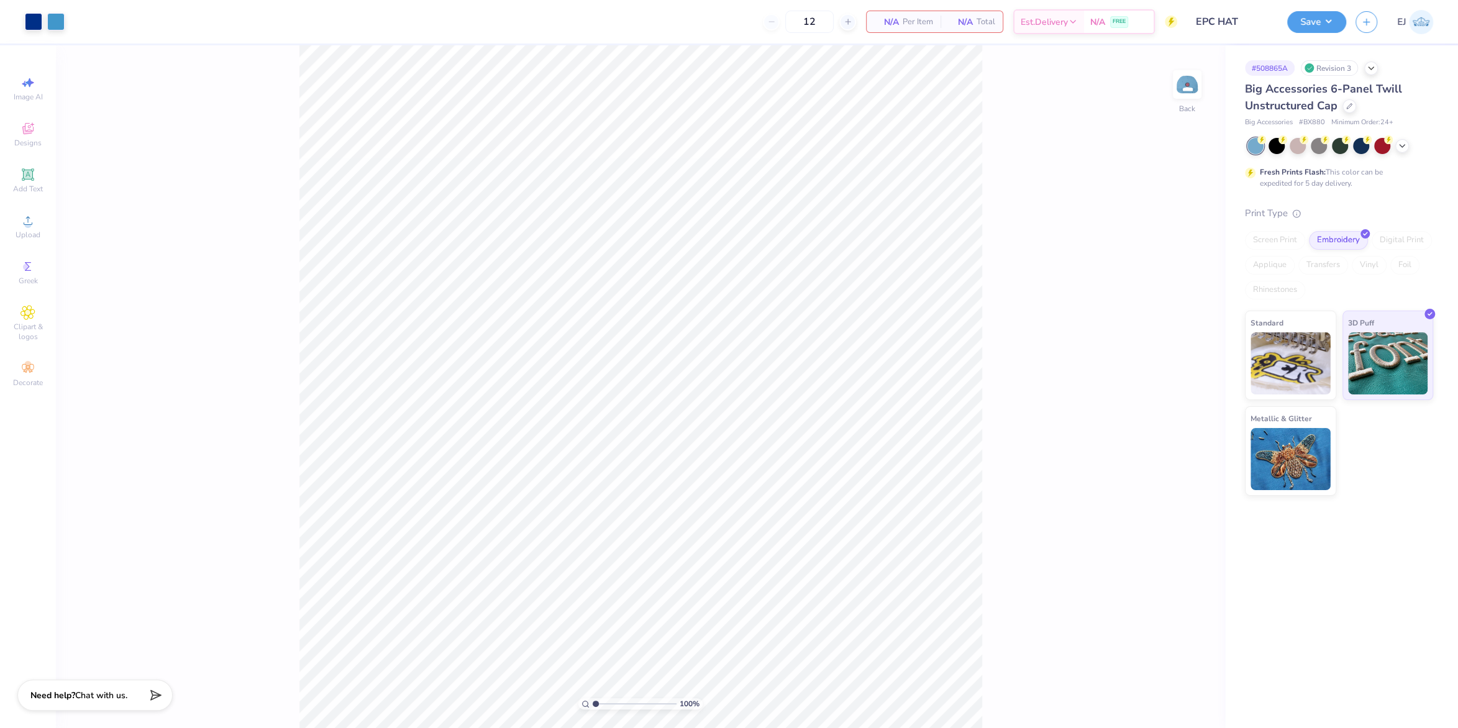
click at [698, 245] on div "100 % Back" at bounding box center [640, 386] width 1169 height 683
click at [1306, 348] on img at bounding box center [1290, 361] width 80 height 62
click at [1403, 248] on div "Digital Print" at bounding box center [1402, 240] width 60 height 19
click at [1402, 248] on div "Digital Print" at bounding box center [1402, 240] width 60 height 19
click at [1329, 268] on div "Transfers" at bounding box center [1323, 265] width 50 height 19
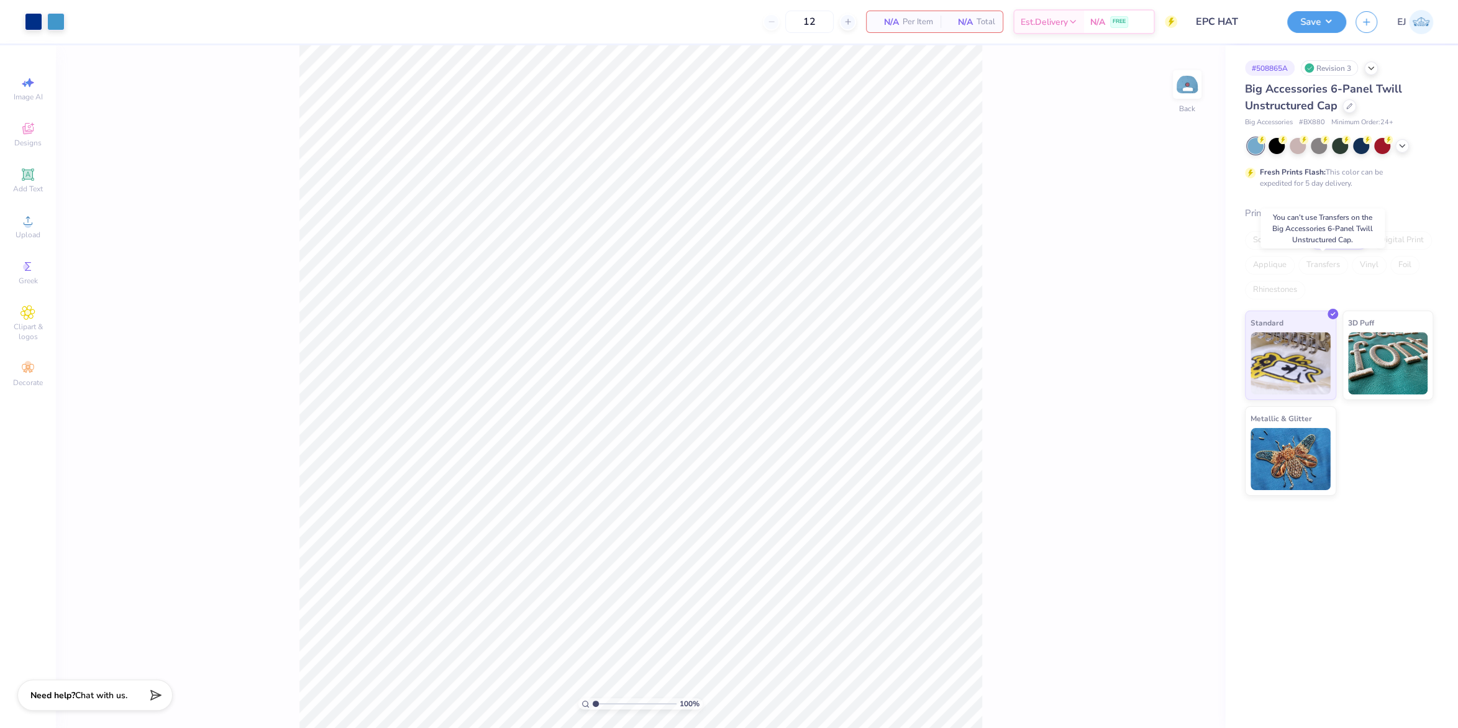
click at [1329, 268] on div "Transfers" at bounding box center [1323, 265] width 50 height 19
click at [674, 426] on li "Download vector" at bounding box center [660, 424] width 98 height 24
